Goal: Transaction & Acquisition: Purchase product/service

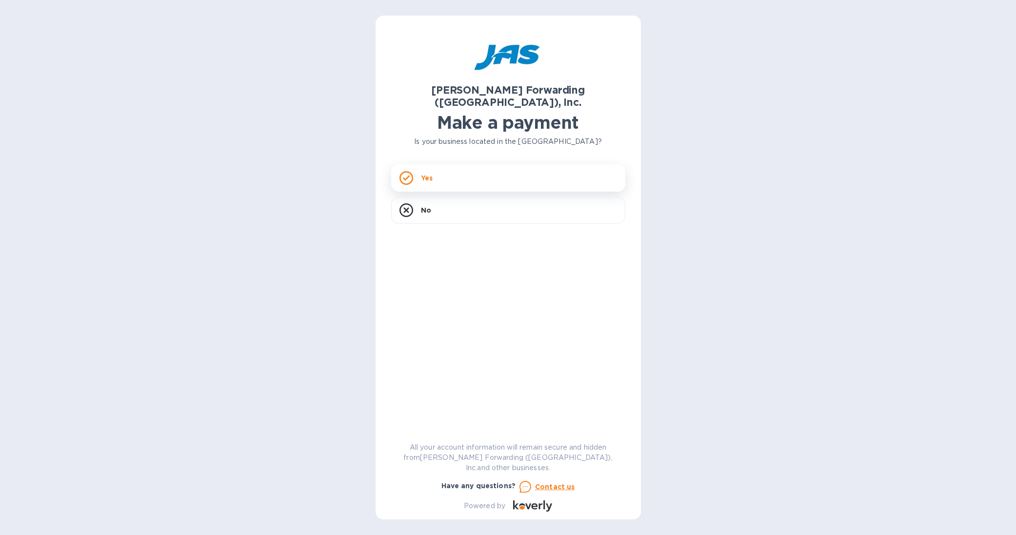
click at [443, 164] on div "Yes" at bounding box center [508, 177] width 234 height 27
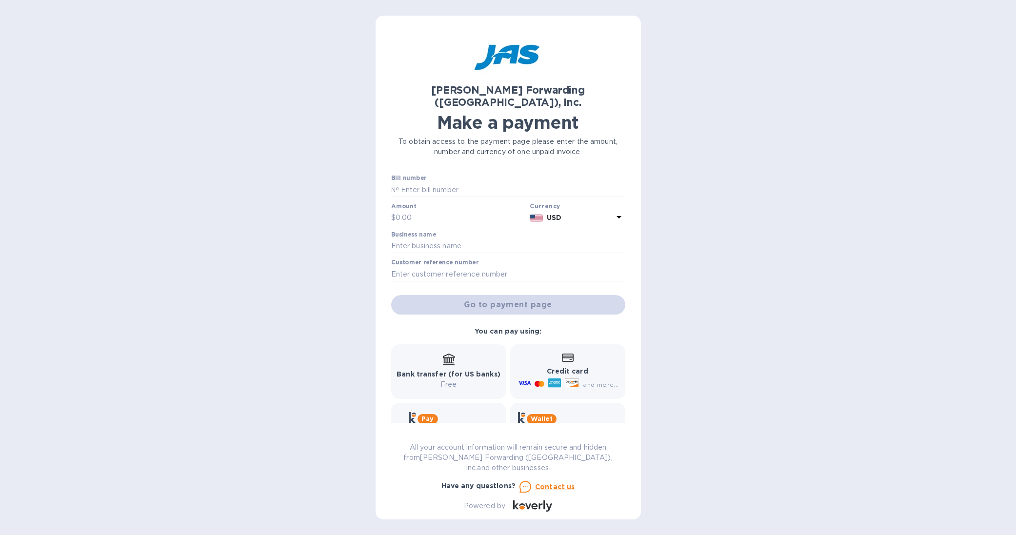
click at [432, 175] on div "Bill number №" at bounding box center [508, 186] width 234 height 22
click at [441, 182] on input "text" at bounding box center [512, 189] width 226 height 15
drag, startPoint x: 427, startPoint y: 177, endPoint x: 328, endPoint y: 157, distance: 100.6
click at [328, 157] on div "[PERSON_NAME] Forwarding ([GEOGRAPHIC_DATA]), Inc. Make a payment To obtain acc…" at bounding box center [508, 267] width 1016 height 535
paste input "SFO503392522"
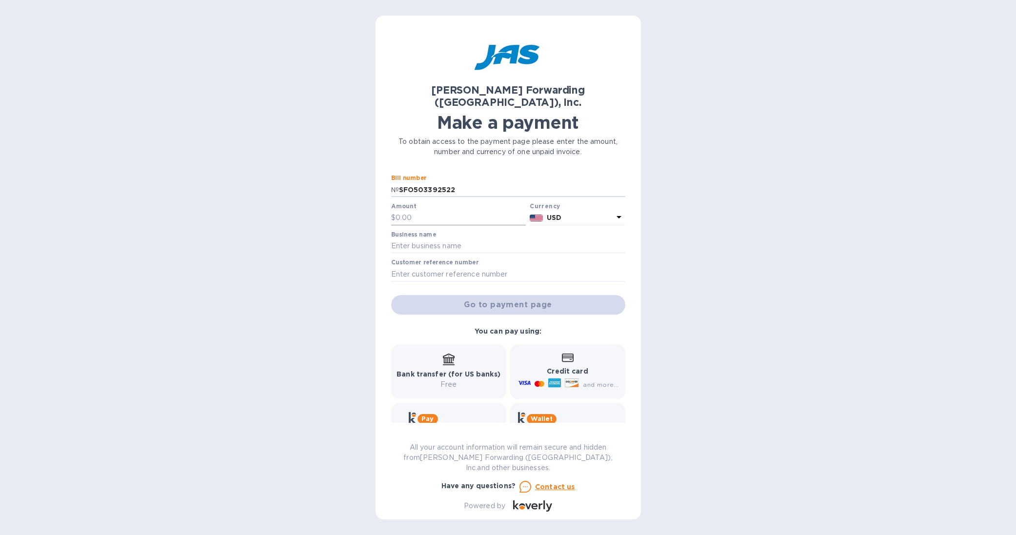
type input "SFO503392522"
click at [426, 211] on input "text" at bounding box center [460, 218] width 131 height 15
type input "211.20"
drag, startPoint x: 433, startPoint y: 236, endPoint x: 455, endPoint y: 235, distance: 21.5
click at [433, 239] on input "text" at bounding box center [508, 246] width 234 height 15
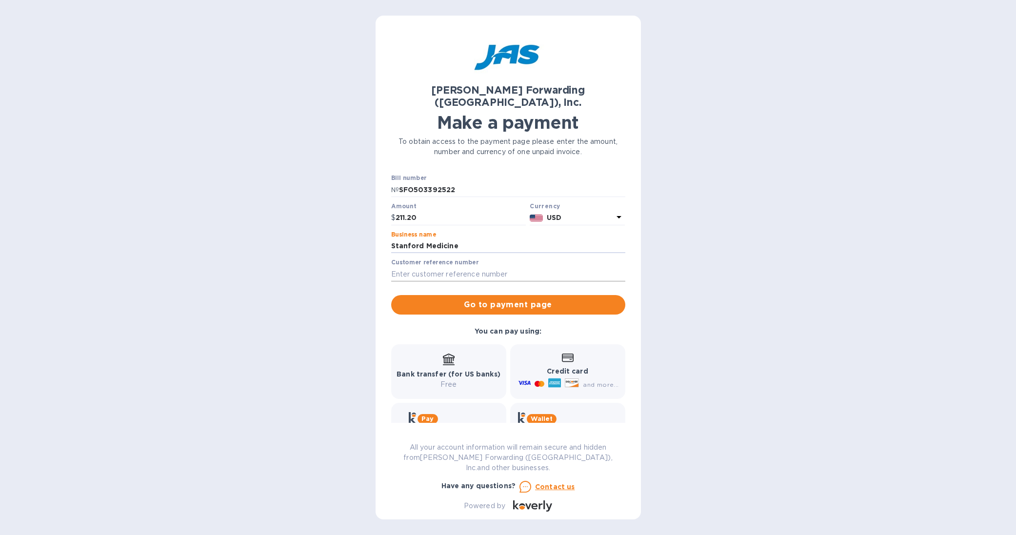
type input "Stanford Medicine"
click at [420, 267] on input "text" at bounding box center [508, 274] width 234 height 15
type input "Octapharma"
click at [505, 239] on input "Stanford Medicine" at bounding box center [508, 246] width 234 height 15
type input "Stanford - [PERSON_NAME] [PERSON_NAME]"
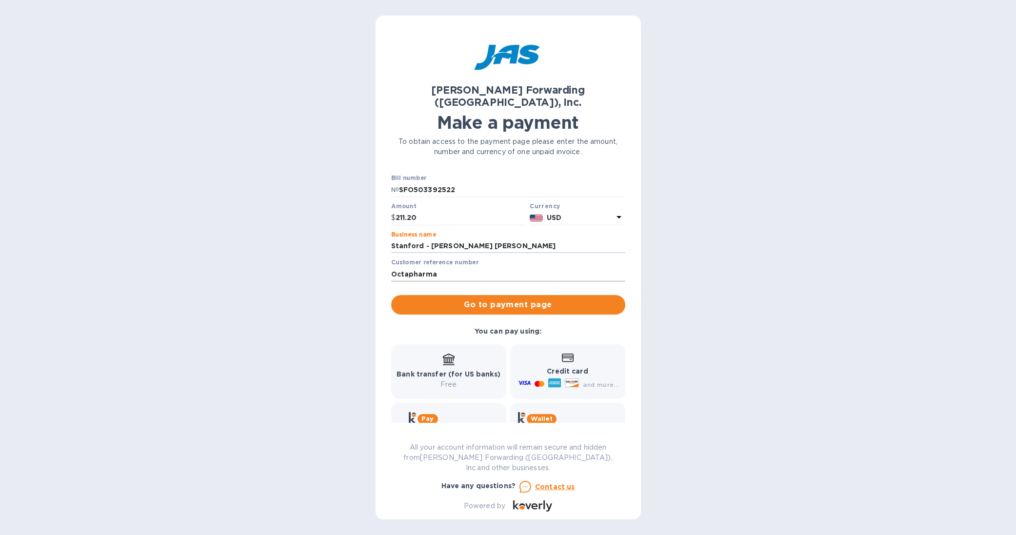
click at [460, 267] on input "Octapharma" at bounding box center [508, 274] width 234 height 15
type input "O"
paste input "BSFO501206702"
type input "BSFO501206702"
click at [534, 299] on span "Go to payment page" at bounding box center [508, 305] width 218 height 12
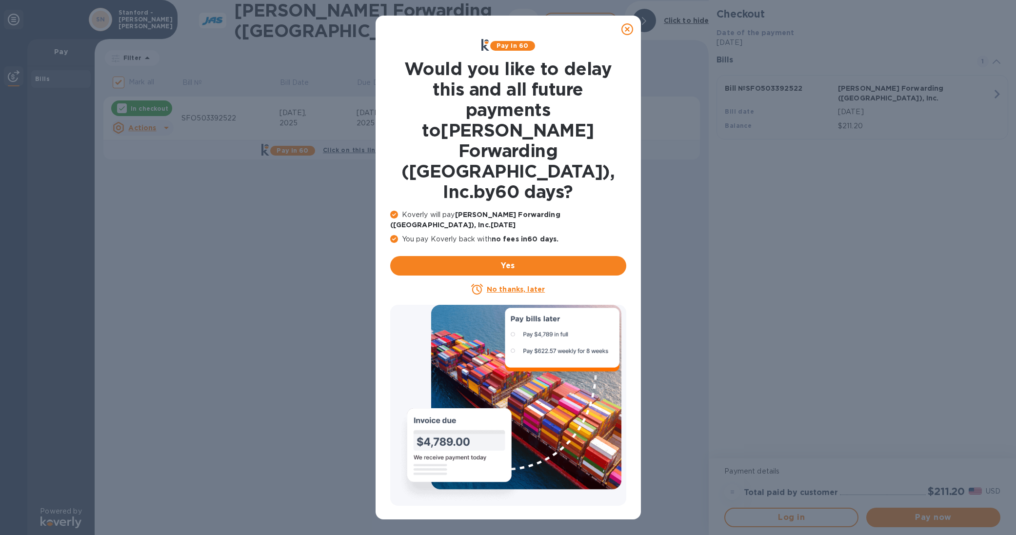
click at [626, 25] on icon at bounding box center [627, 29] width 12 height 12
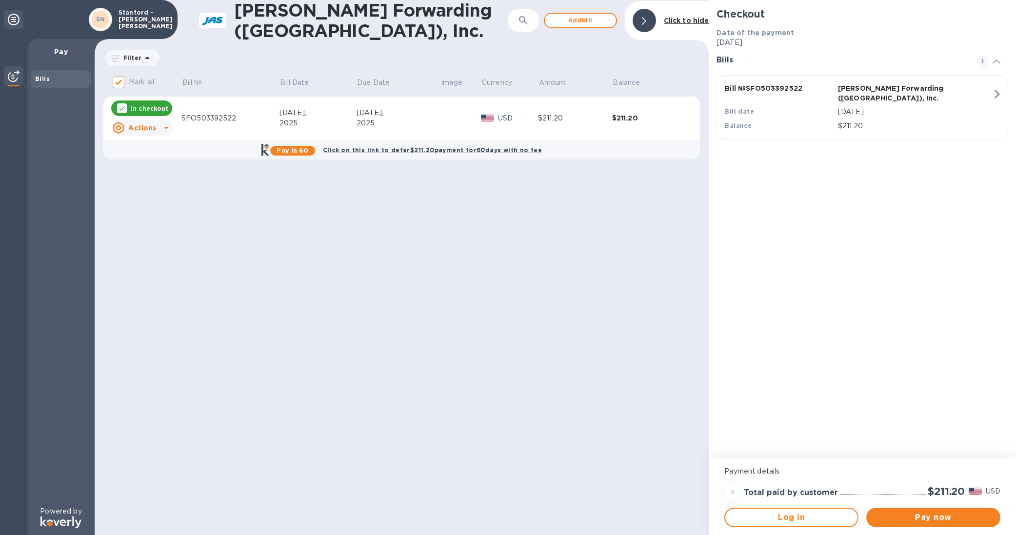
click at [609, 118] on div "$211.20" at bounding box center [575, 118] width 74 height 10
click at [948, 515] on span "Pay now" at bounding box center [933, 517] width 118 height 12
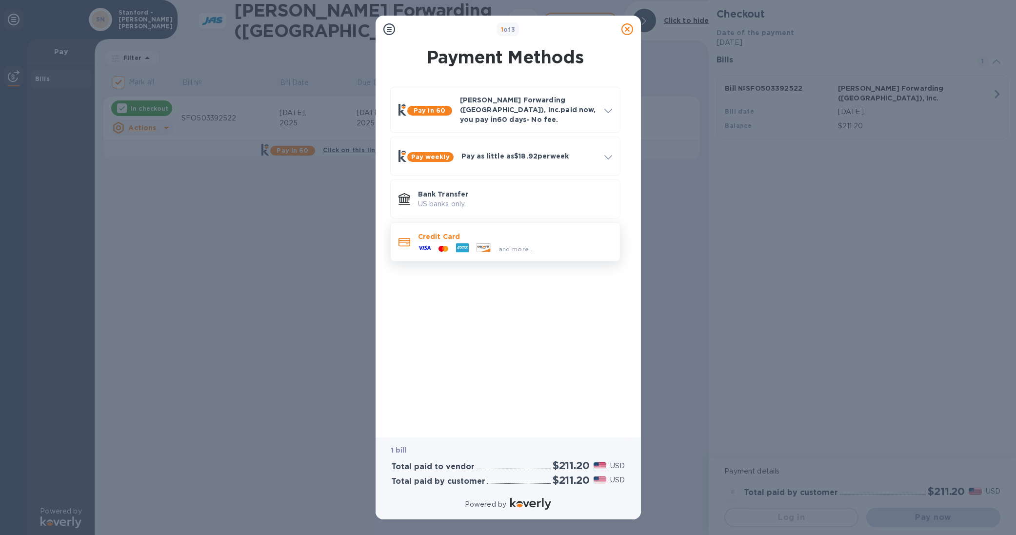
click at [470, 243] on div at bounding box center [462, 248] width 20 height 15
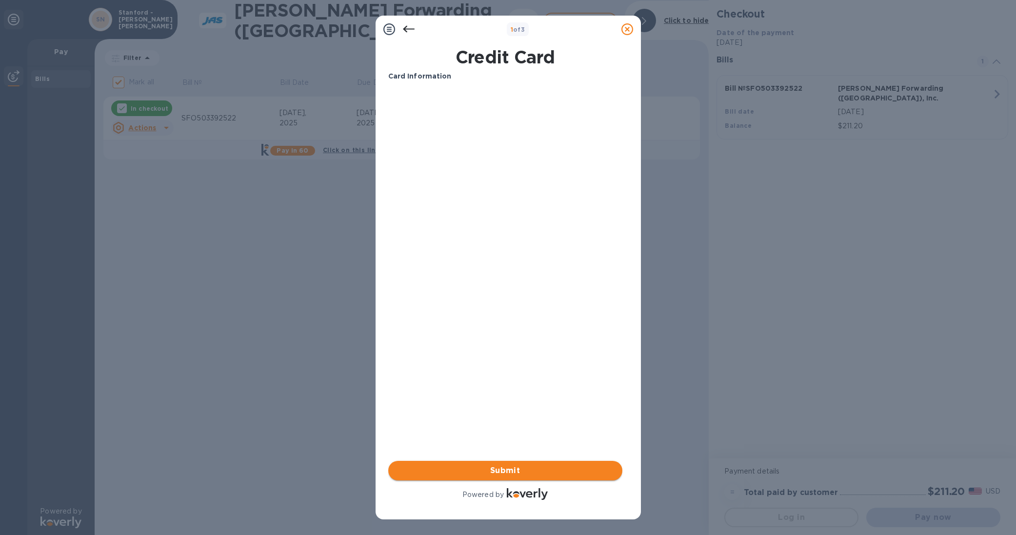
click at [526, 470] on span "Submit" at bounding box center [505, 471] width 218 height 12
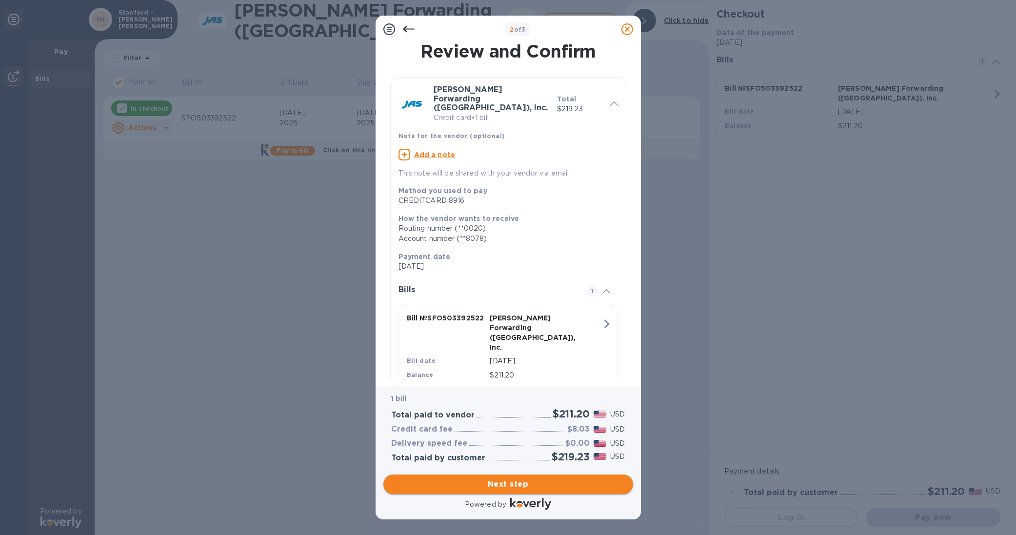
click at [535, 486] on span "Next step" at bounding box center [508, 484] width 234 height 12
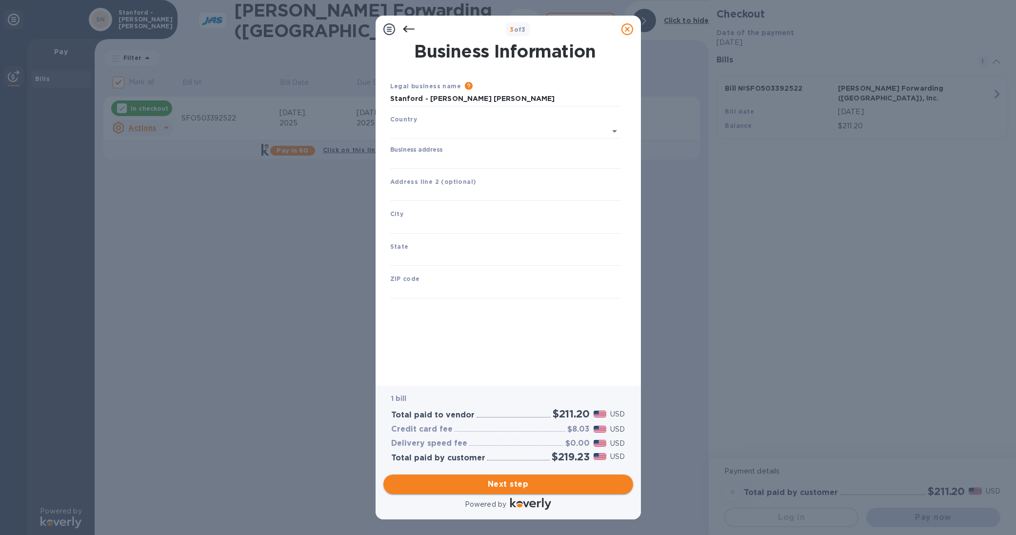
type input "[GEOGRAPHIC_DATA]"
click at [414, 157] on input "Business address" at bounding box center [505, 159] width 230 height 15
type input "279 Campus Dr"
click at [446, 192] on input "text" at bounding box center [505, 192] width 230 height 15
type input "[PERSON_NAME][GEOGRAPHIC_DATA]"
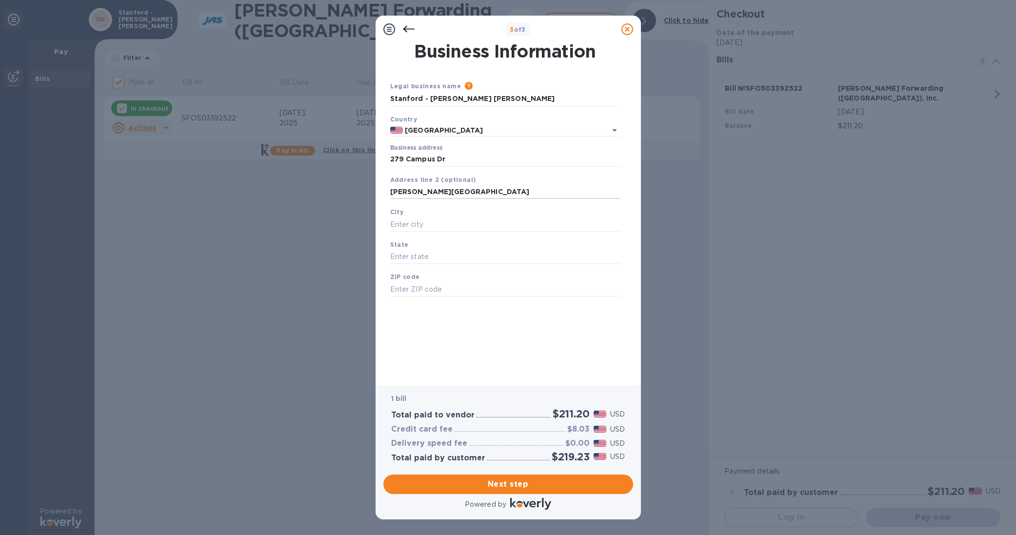
drag, startPoint x: 498, startPoint y: 189, endPoint x: 363, endPoint y: 189, distance: 135.1
click at [363, 189] on div "3 of 3 Business Information Legal business name Please provide the legal name t…" at bounding box center [508, 267] width 1016 height 535
drag, startPoint x: 458, startPoint y: 162, endPoint x: 356, endPoint y: 150, distance: 102.6
click at [356, 150] on div "3 of 3 Business Information Legal business name Please provide the legal name t…" at bounding box center [508, 267] width 1016 height 535
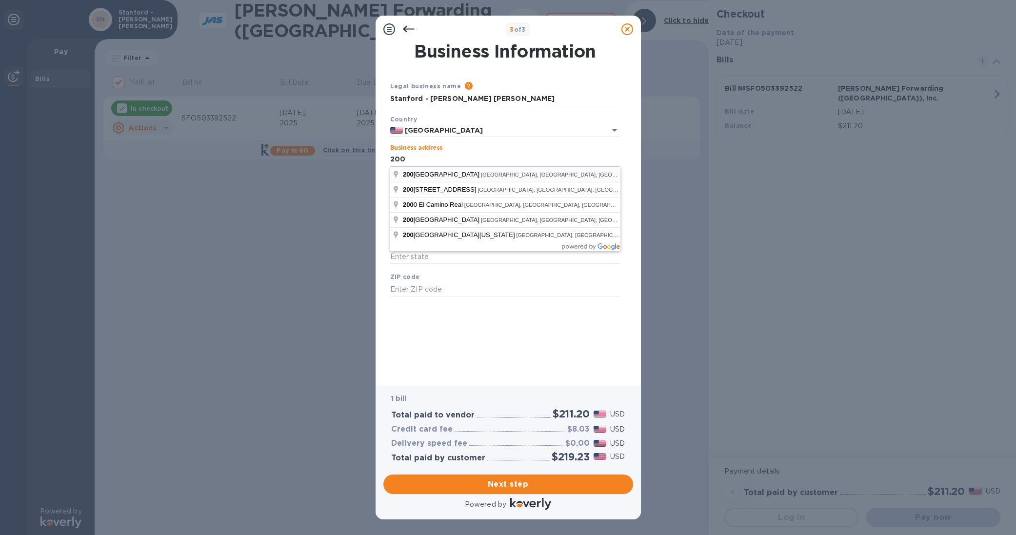
type input "[STREET_ADDRESS]"
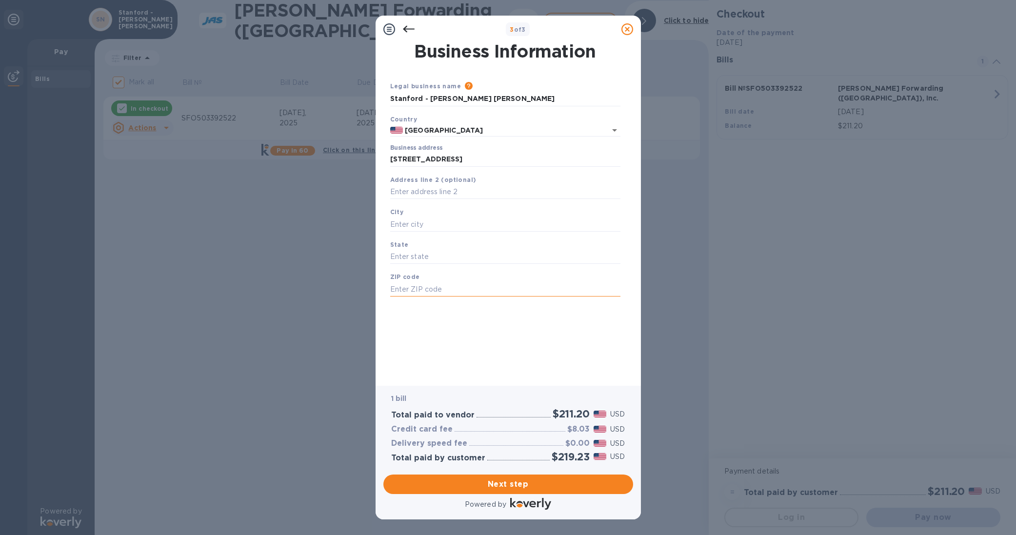
click at [486, 295] on input "text" at bounding box center [505, 289] width 230 height 15
click at [408, 188] on input "text" at bounding box center [505, 192] width 230 height 15
click at [431, 231] on input "text" at bounding box center [505, 224] width 230 height 15
type input "[GEOGRAPHIC_DATA]"
drag, startPoint x: 430, startPoint y: 258, endPoint x: 463, endPoint y: 253, distance: 33.0
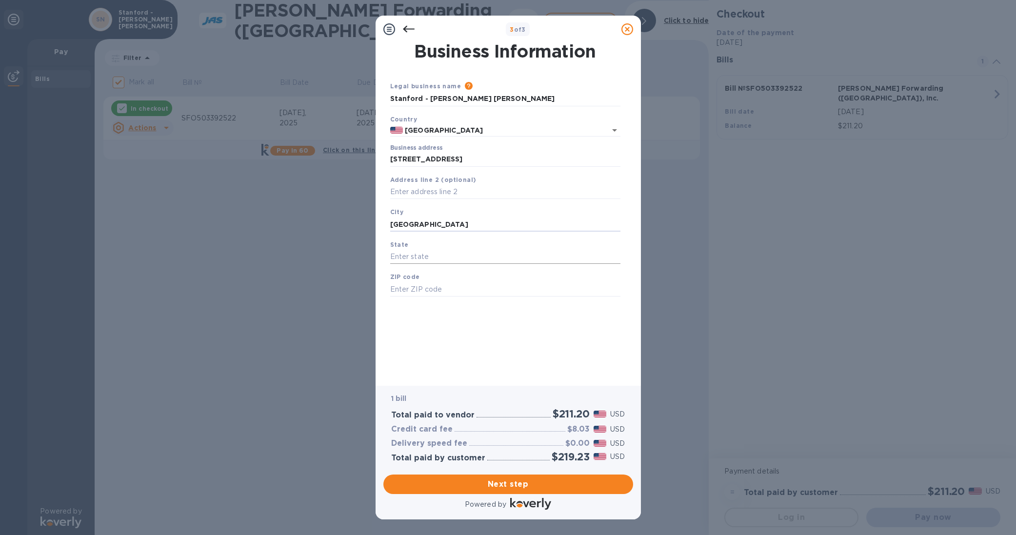
click at [430, 258] on input "text" at bounding box center [505, 257] width 230 height 15
type input "CA"
click at [442, 283] on input "text" at bounding box center [505, 289] width 230 height 15
type input "94025"
click at [470, 485] on span "Next step" at bounding box center [508, 484] width 234 height 12
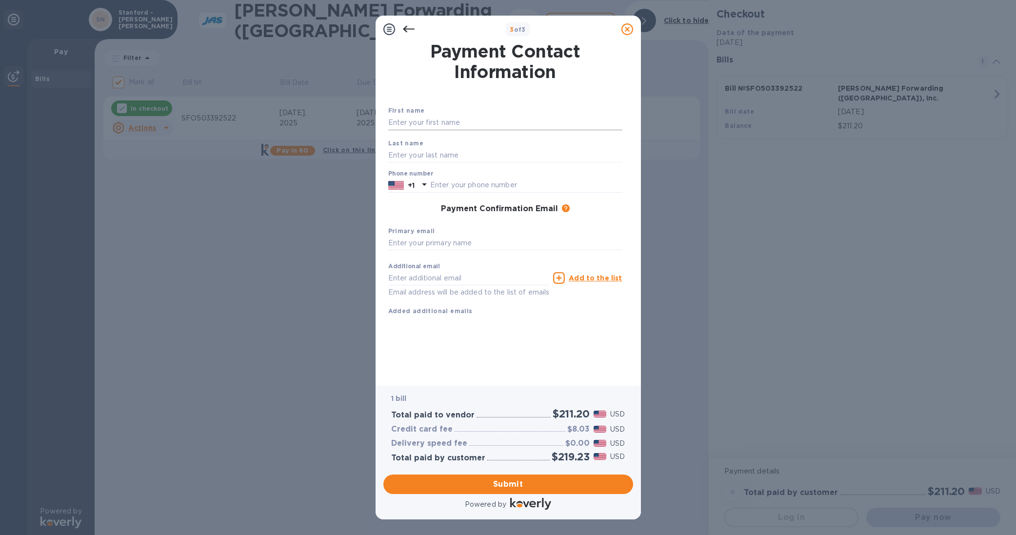
click at [437, 126] on input "text" at bounding box center [505, 123] width 234 height 15
type input "[PERSON_NAME]"
type input "6504452048"
type input "[EMAIL_ADDRESS][DOMAIN_NAME]"
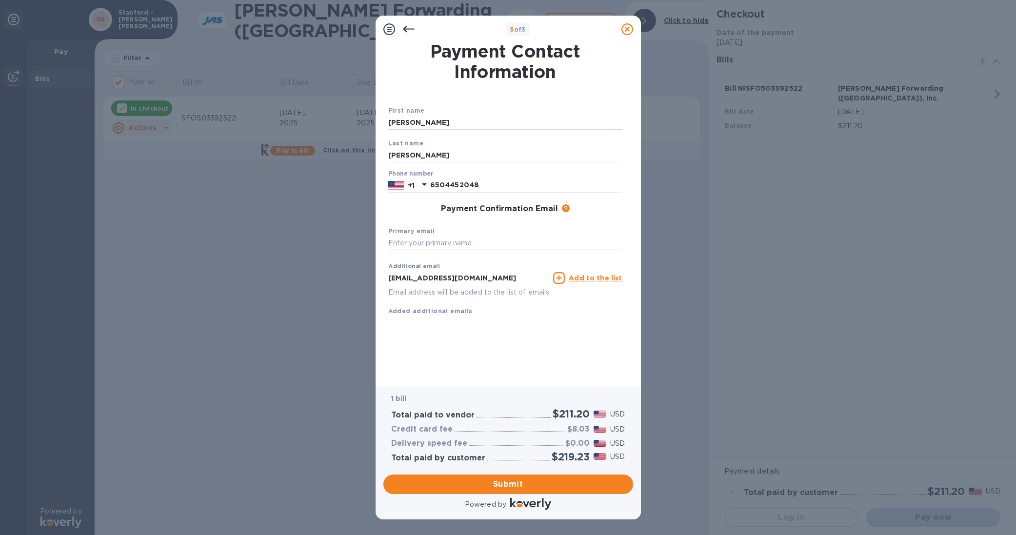
click at [452, 245] on input "text" at bounding box center [505, 243] width 234 height 15
type input "[EMAIL_ADDRESS][DOMAIN_NAME]"
click at [531, 480] on span "Submit" at bounding box center [508, 484] width 234 height 12
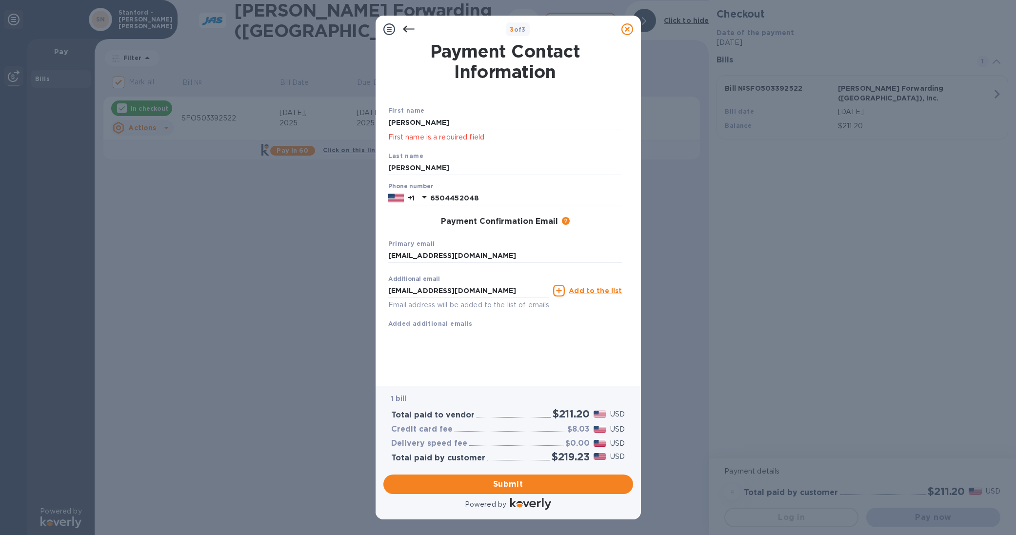
click at [430, 124] on input "[PERSON_NAME]" at bounding box center [505, 123] width 234 height 15
click at [546, 147] on div "Last name [PERSON_NAME]" at bounding box center [505, 163] width 242 height 33
drag, startPoint x: 470, startPoint y: 119, endPoint x: 352, endPoint y: 113, distance: 118.2
click at [352, 113] on div "3 of 3 Payment Contact Information First name [PERSON_NAME] First name is a req…" at bounding box center [508, 267] width 1016 height 535
type input "[PERSON_NAME]"
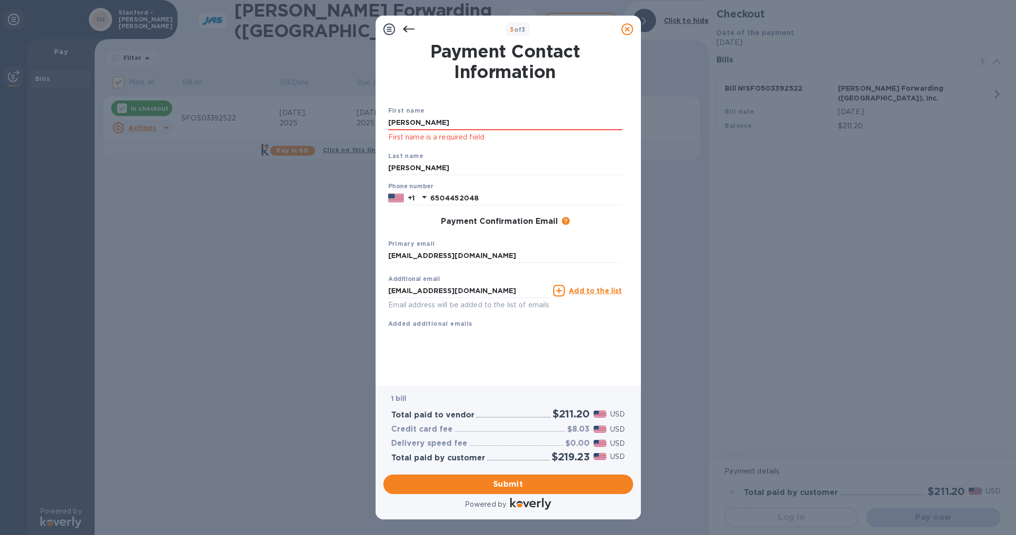
click at [602, 364] on div "Payment Contact Information First name [PERSON_NAME] First name is a required f…" at bounding box center [508, 207] width 240 height 329
click at [536, 480] on span "Submit" at bounding box center [508, 484] width 234 height 12
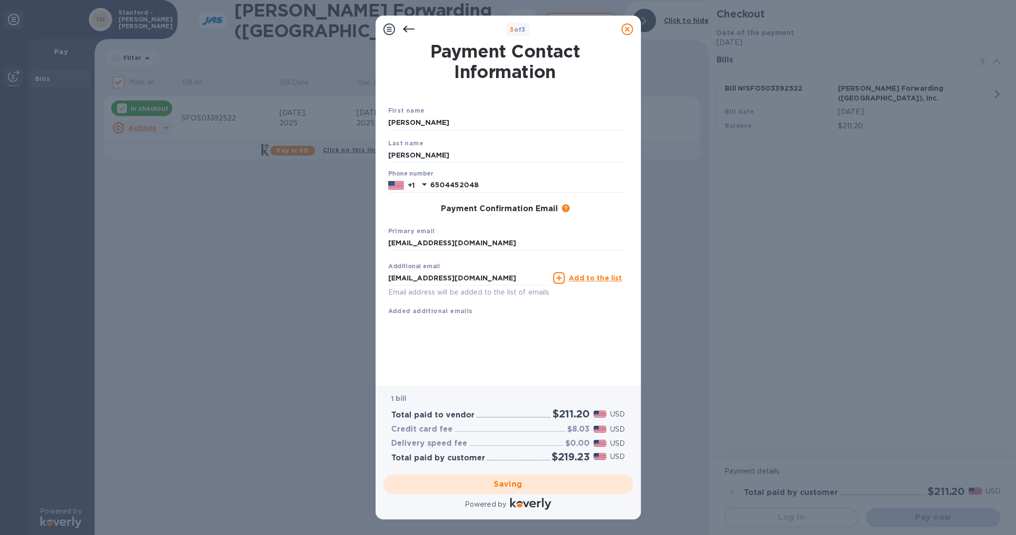
checkbox input "false"
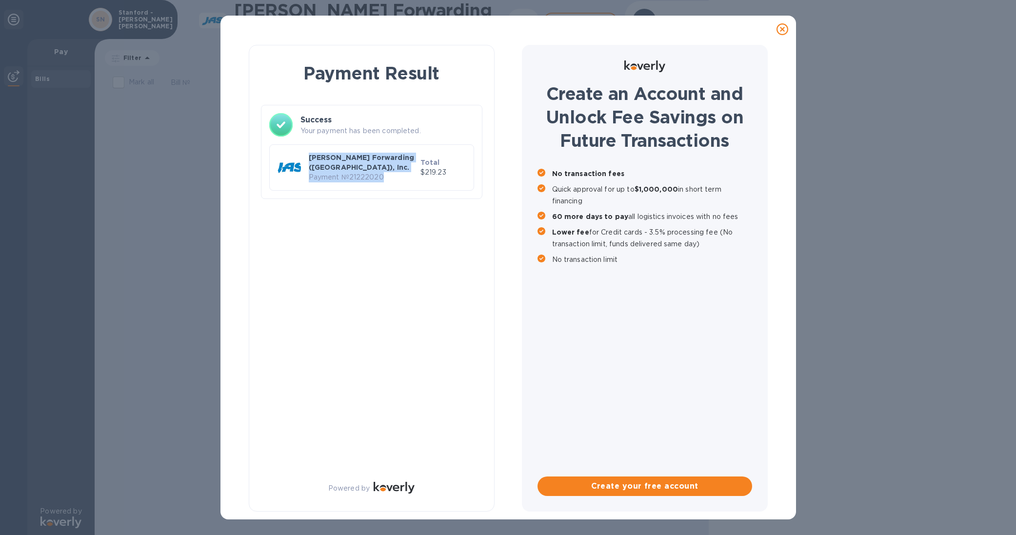
drag, startPoint x: 398, startPoint y: 167, endPoint x: 275, endPoint y: 160, distance: 123.1
click at [275, 160] on div "[PERSON_NAME] Forwarding ([GEOGRAPHIC_DATA]), Inc. Payment № 21222020 Total $21…" at bounding box center [371, 168] width 192 height 34
drag, startPoint x: 461, startPoint y: 175, endPoint x: 265, endPoint y: 154, distance: 197.6
click at [265, 154] on div "Success Your payment has been completed. [PERSON_NAME] Forwarding ([GEOGRAPHIC_…" at bounding box center [371, 152] width 221 height 94
copy div "[PERSON_NAME] Forwarding ([GEOGRAPHIC_DATA]), Inc. Payment № 21222020 Total $21…"
